Goal: Complete application form

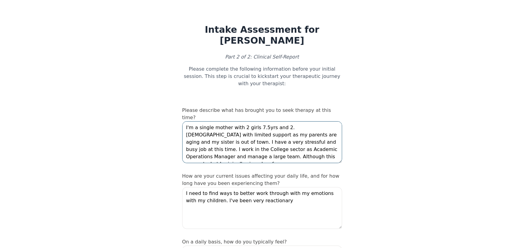
click at [296, 130] on textarea "I'm a single mother with 2 girls 7.5yrs and 2.[DEMOGRAPHIC_DATA] with limited s…" at bounding box center [262, 142] width 160 height 42
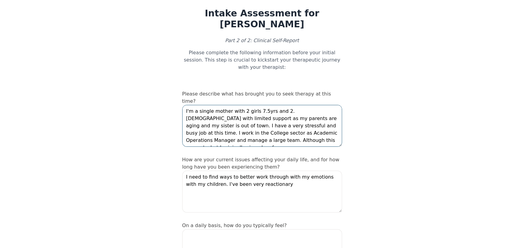
scroll to position [30, 0]
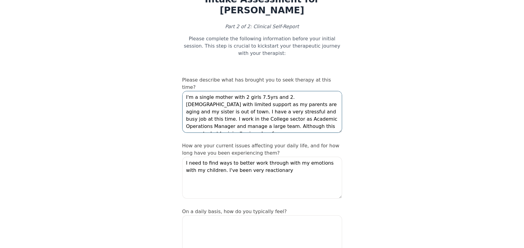
drag, startPoint x: 312, startPoint y: 94, endPoint x: 329, endPoint y: 98, distance: 17.6
click at [328, 98] on textarea "I'm a single mother with 2 girls 7.5yrs and 2.[DEMOGRAPHIC_DATA] with limited s…" at bounding box center [262, 112] width 160 height 42
type textarea "I'm a single mother with 2 girls 7.5yrs and 2.[DEMOGRAPHIC_DATA] with limited s…"
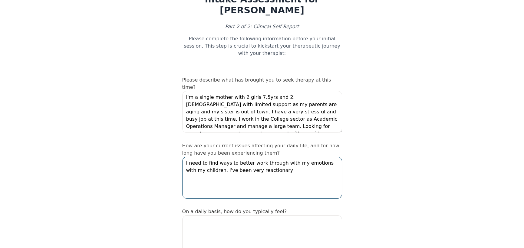
click at [270, 157] on textarea "I need to find ways to better work through with my emotions with my children. I…" at bounding box center [262, 178] width 160 height 42
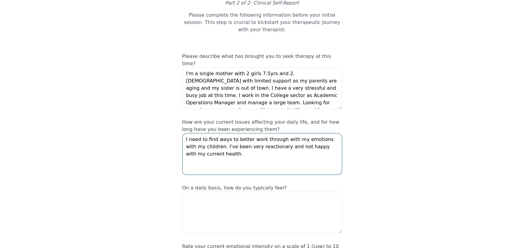
scroll to position [91, 0]
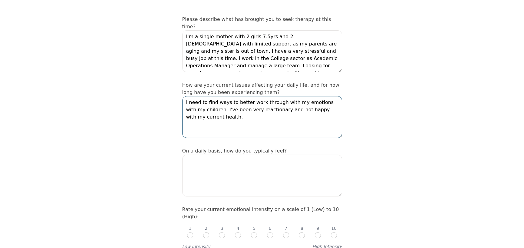
type textarea "I need to find ways to better work through with my emotions with my children. I…"
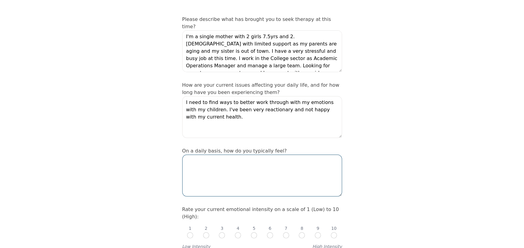
click at [275, 155] on textarea at bounding box center [262, 176] width 160 height 42
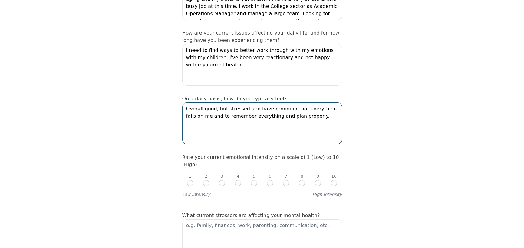
scroll to position [151, 0]
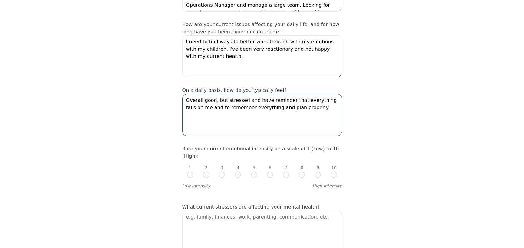
type textarea "Overall good, but stressed and have reminder that everything falls on me and to…"
click at [270, 171] on input "radio" at bounding box center [270, 174] width 6 height 6
radio input "true"
click at [251, 171] on input "radio" at bounding box center [254, 174] width 6 height 6
radio input "true"
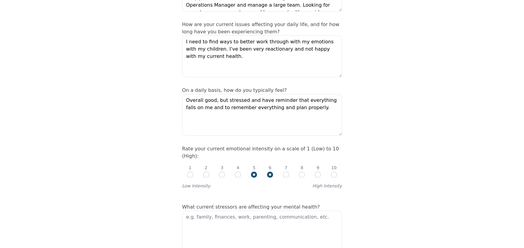
radio input "false"
click at [245, 211] on textarea at bounding box center [262, 232] width 160 height 42
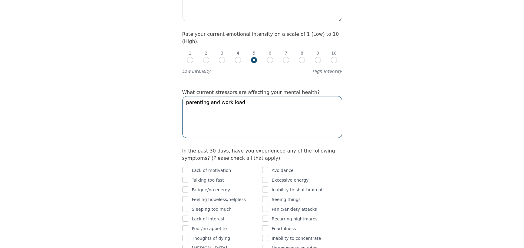
scroll to position [333, 0]
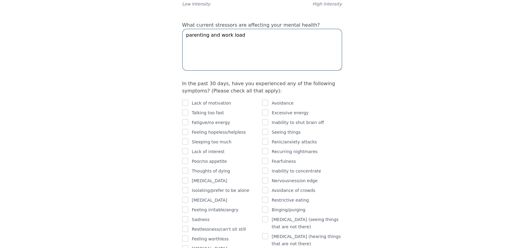
type textarea "parenting and work load"
click at [187, 119] on input "checkbox" at bounding box center [185, 122] width 6 height 6
checkbox input "true"
click at [185, 148] on input "checkbox" at bounding box center [185, 151] width 6 height 6
checkbox input "true"
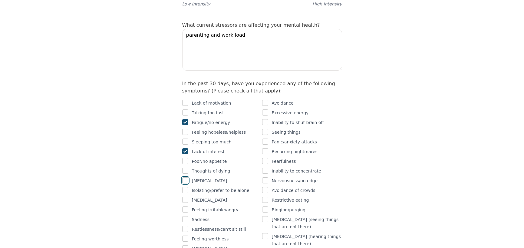
click at [186, 177] on input "checkbox" at bounding box center [185, 180] width 6 height 6
checkbox input "true"
click at [185, 197] on input "checkbox" at bounding box center [185, 200] width 6 height 6
checkbox input "true"
click at [185, 206] on input "checkbox" at bounding box center [185, 209] width 6 height 6
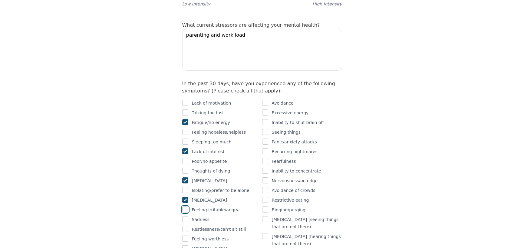
checkbox input "true"
click at [185, 216] on input "checkbox" at bounding box center [185, 219] width 6 height 6
checkbox input "true"
click at [185, 225] on div at bounding box center [185, 228] width 6 height 7
click at [185, 226] on input "checkbox" at bounding box center [185, 229] width 6 height 6
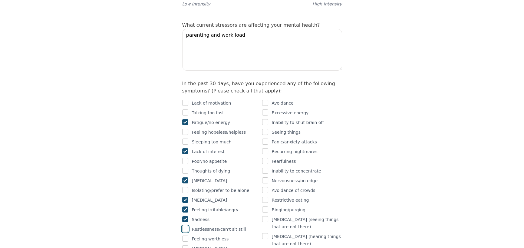
checkbox input "true"
